Goal: Find contact information

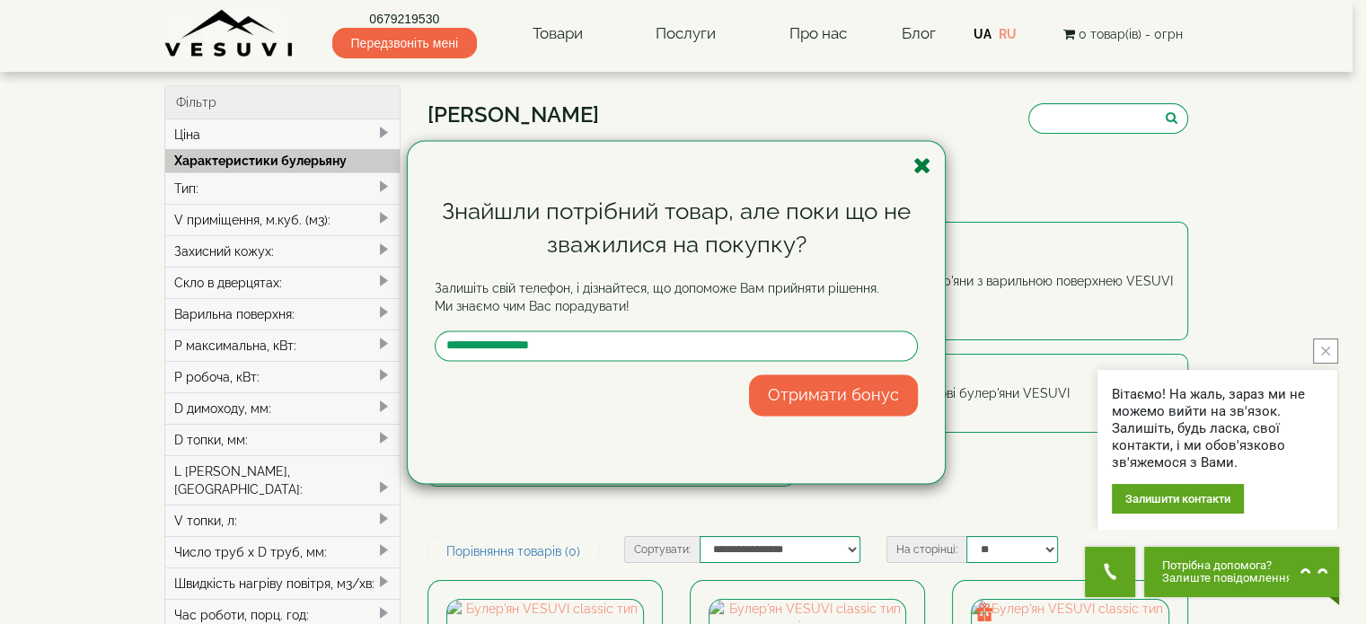
click at [917, 169] on icon "button" at bounding box center [923, 166] width 18 height 22
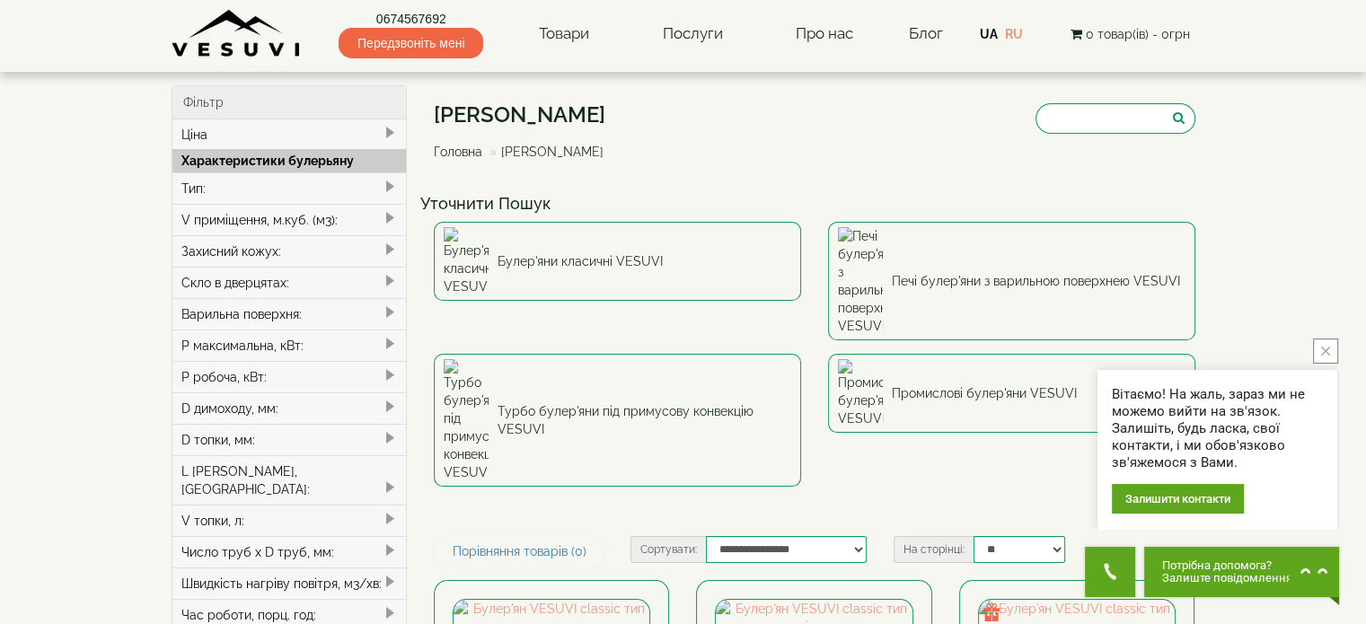
click at [1321, 350] on icon "close button" at bounding box center [1325, 351] width 9 height 9
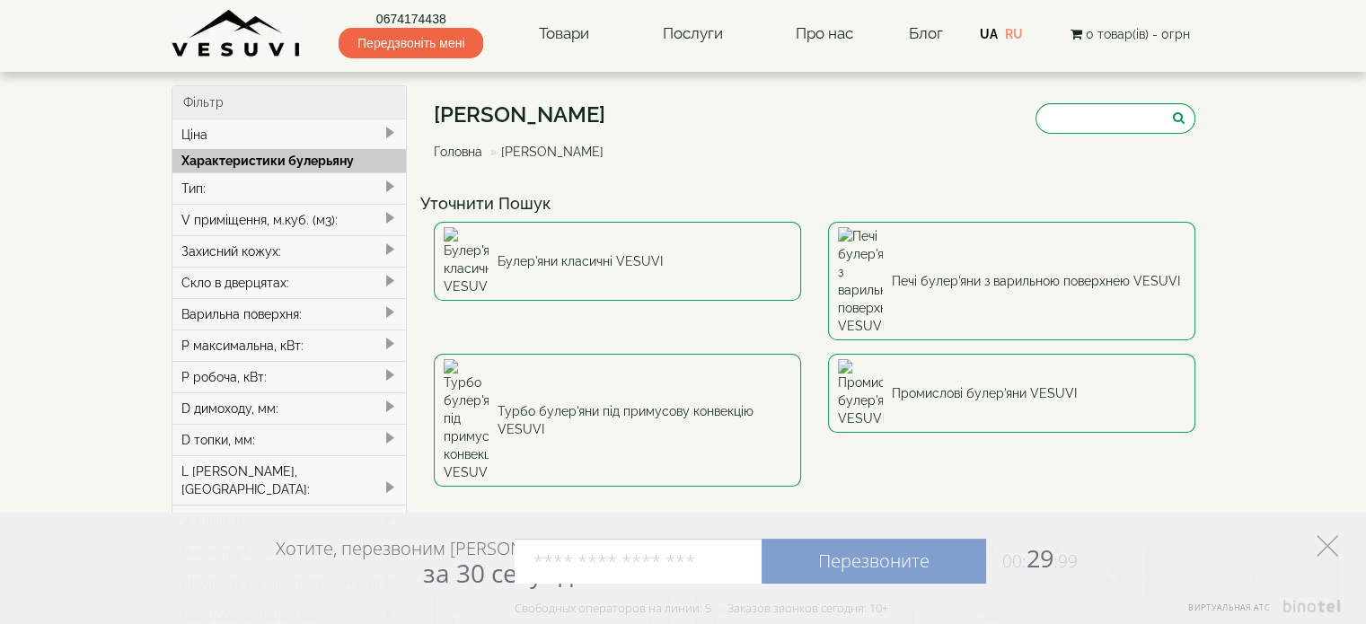
click at [1329, 549] on icon at bounding box center [1328, 546] width 22 height 22
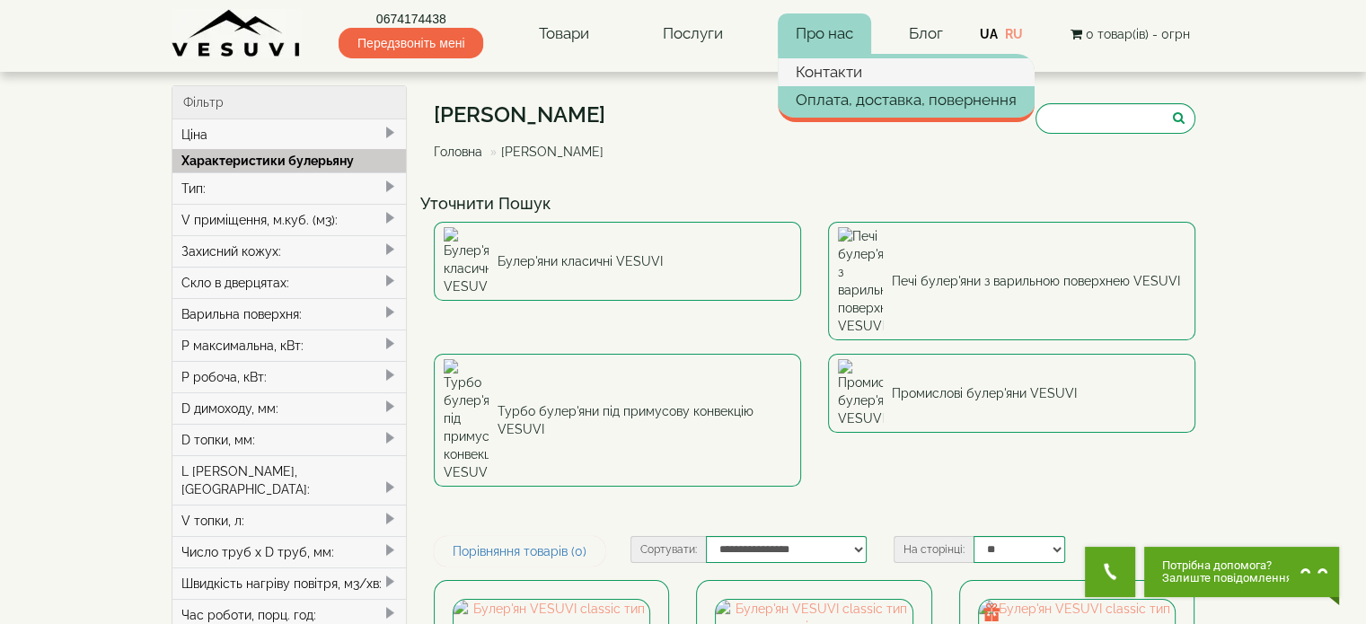
click at [840, 68] on link "Контакти" at bounding box center [906, 71] width 257 height 27
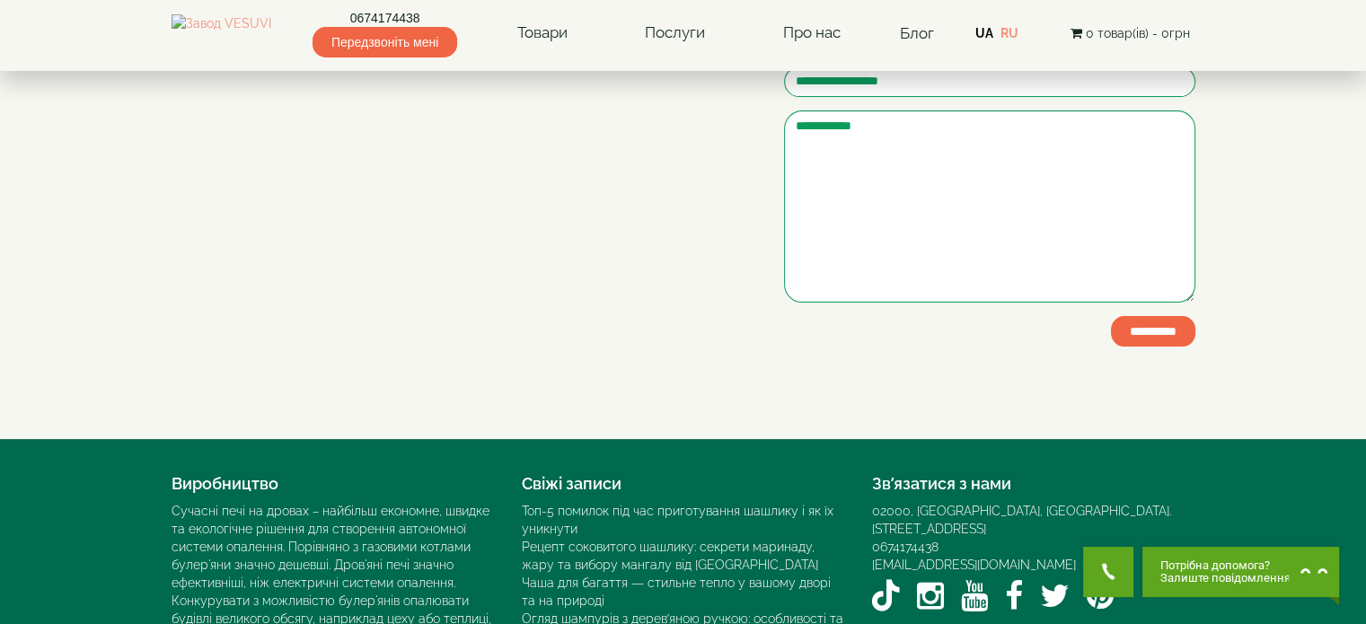
scroll to position [359, 0]
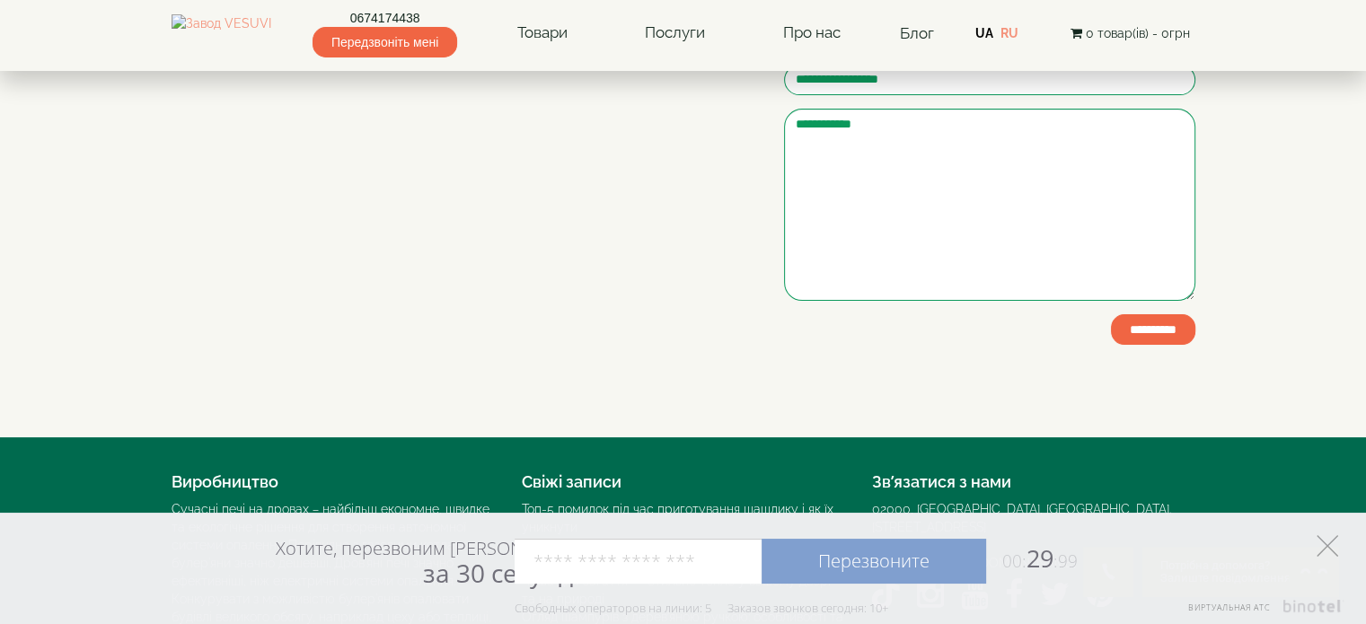
click at [1331, 539] on icon at bounding box center [1328, 546] width 22 height 22
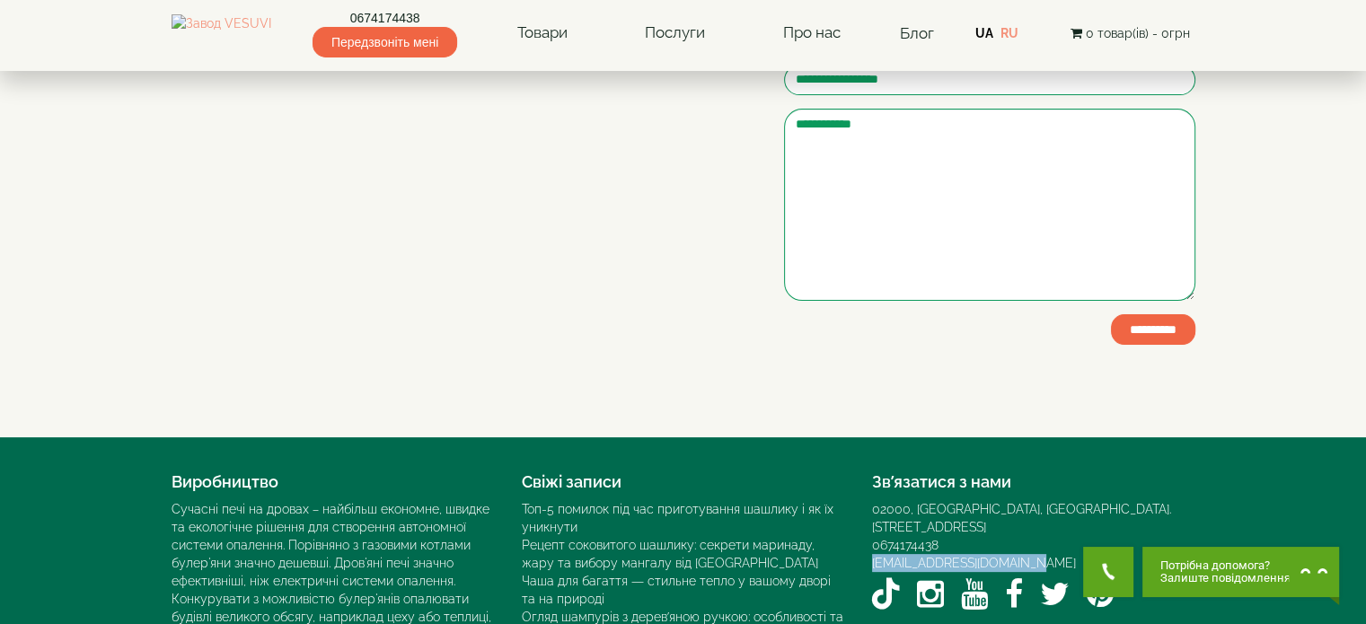
drag, startPoint x: 859, startPoint y: 538, endPoint x: 1022, endPoint y: 549, distance: 163.8
click at [1022, 549] on div "Зв’язатися з нами 02000, Україна, м. Київ, Мисливський провулок, 1Б 0674174438 …" at bounding box center [1034, 540] width 350 height 153
copy link "[EMAIL_ADDRESS][DOMAIN_NAME]"
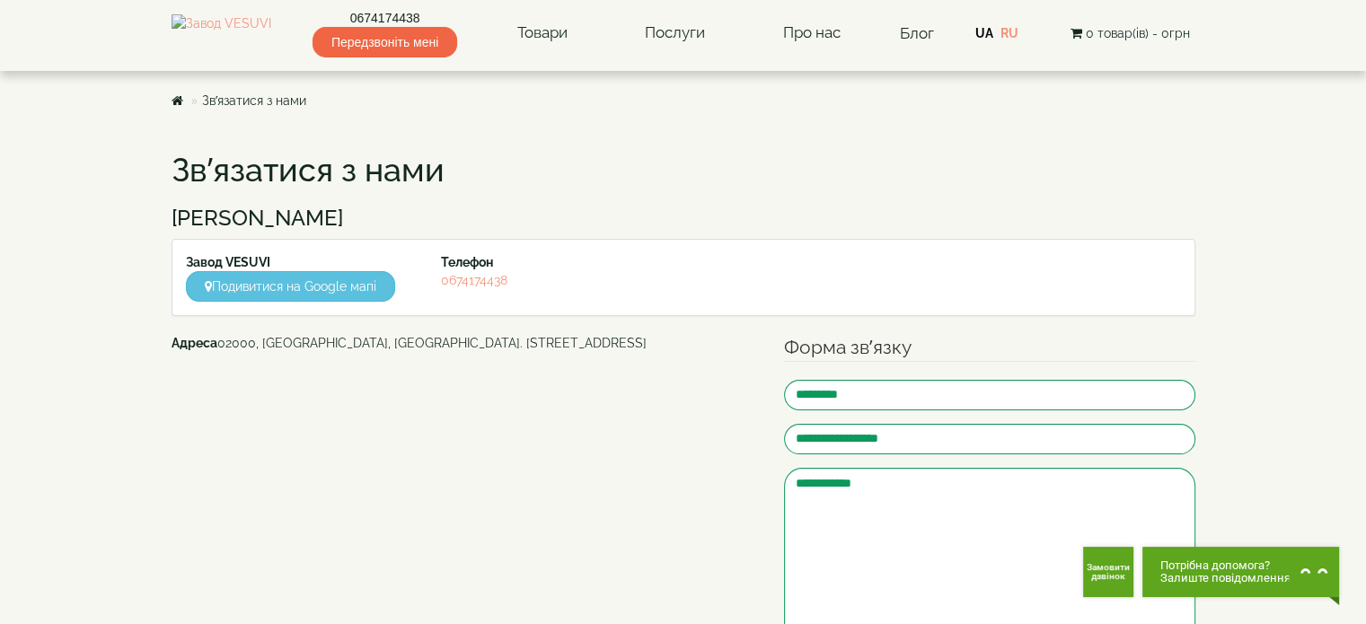
scroll to position [0, 0]
click at [234, 28] on img at bounding box center [222, 33] width 100 height 38
